Goal: Navigation & Orientation: Find specific page/section

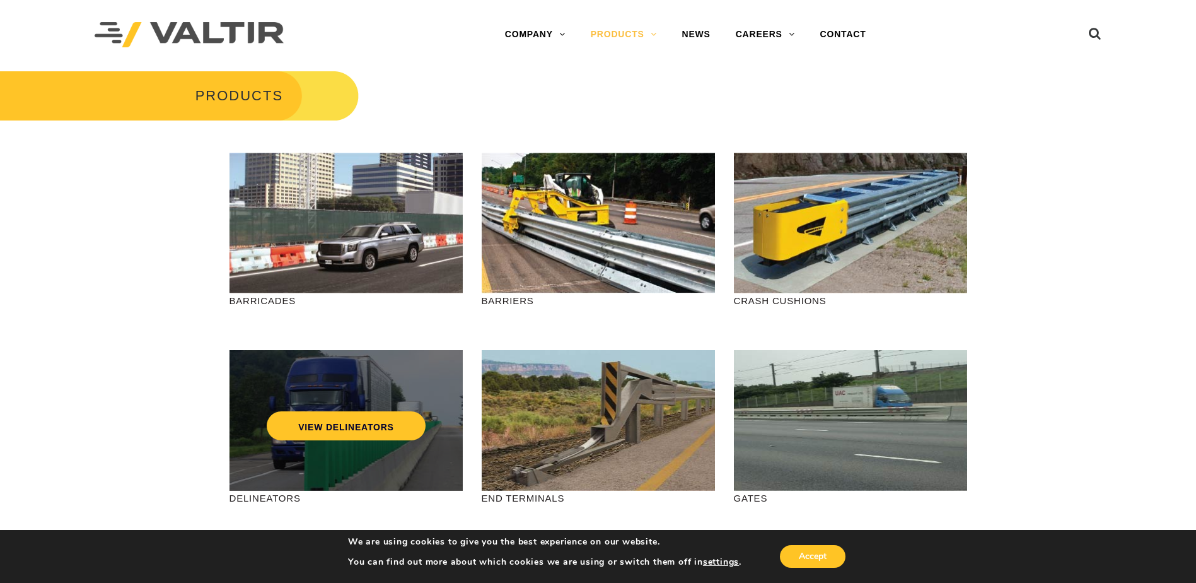
click at [445, 390] on div "VIEW DELINEATORS" at bounding box center [346, 399] width 214 height 42
click at [363, 422] on link "VIEW DELINEATORS" at bounding box center [346, 425] width 159 height 29
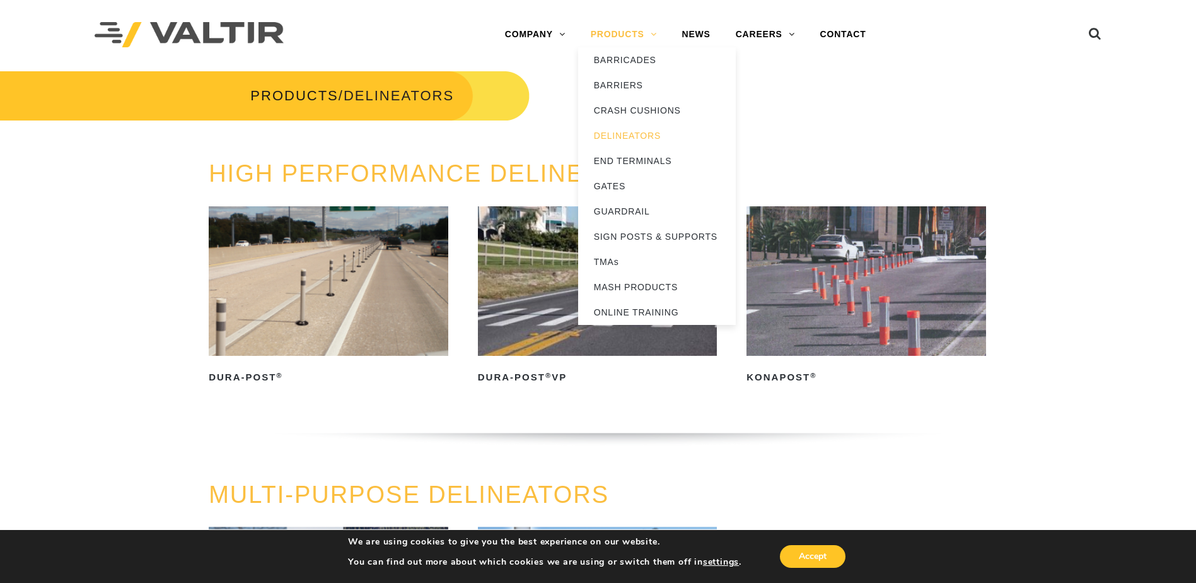
click at [651, 35] on link "PRODUCTS" at bounding box center [623, 34] width 91 height 25
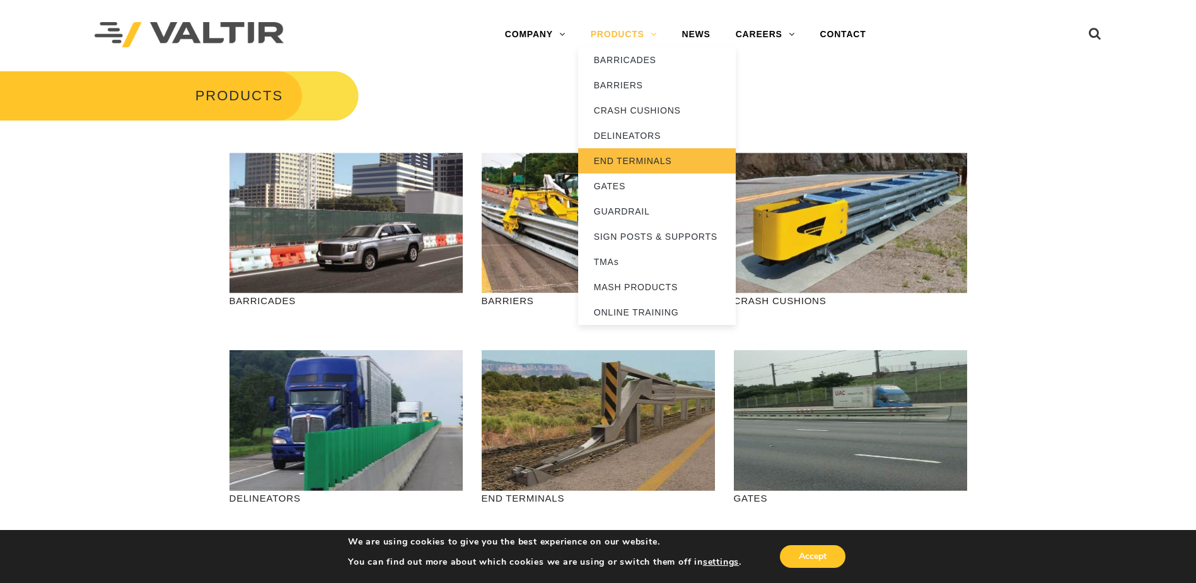
click at [657, 160] on link "END TERMINALS" at bounding box center [657, 160] width 158 height 25
